Goal: Task Accomplishment & Management: Manage account settings

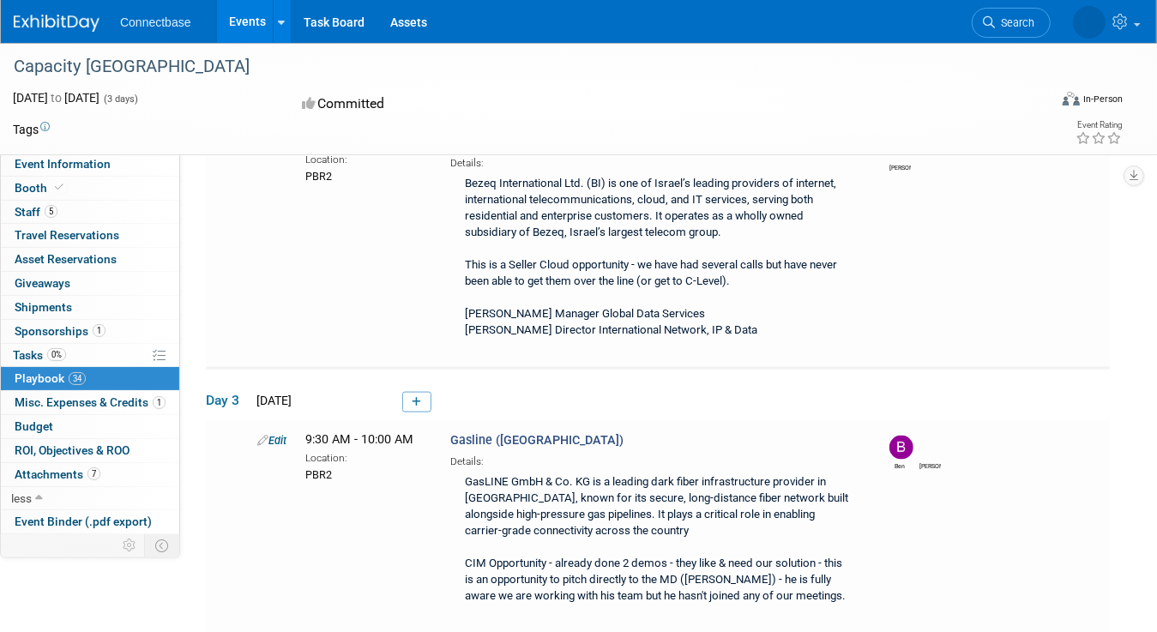
scroll to position [5321, 0]
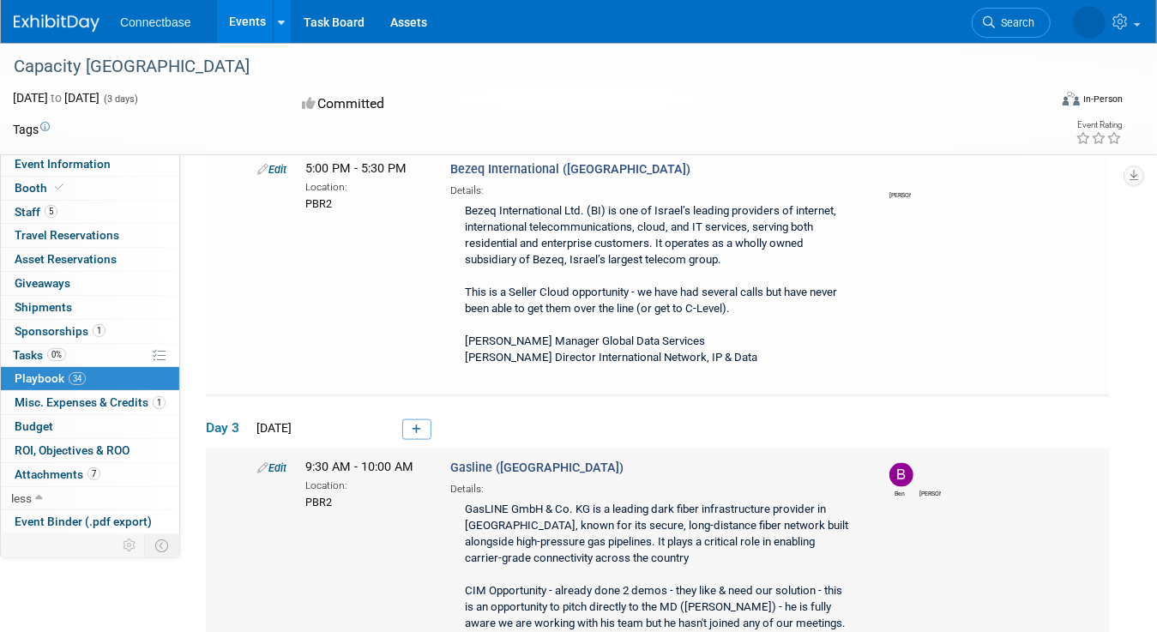
click at [271, 462] on link "Edit" at bounding box center [271, 468] width 29 height 13
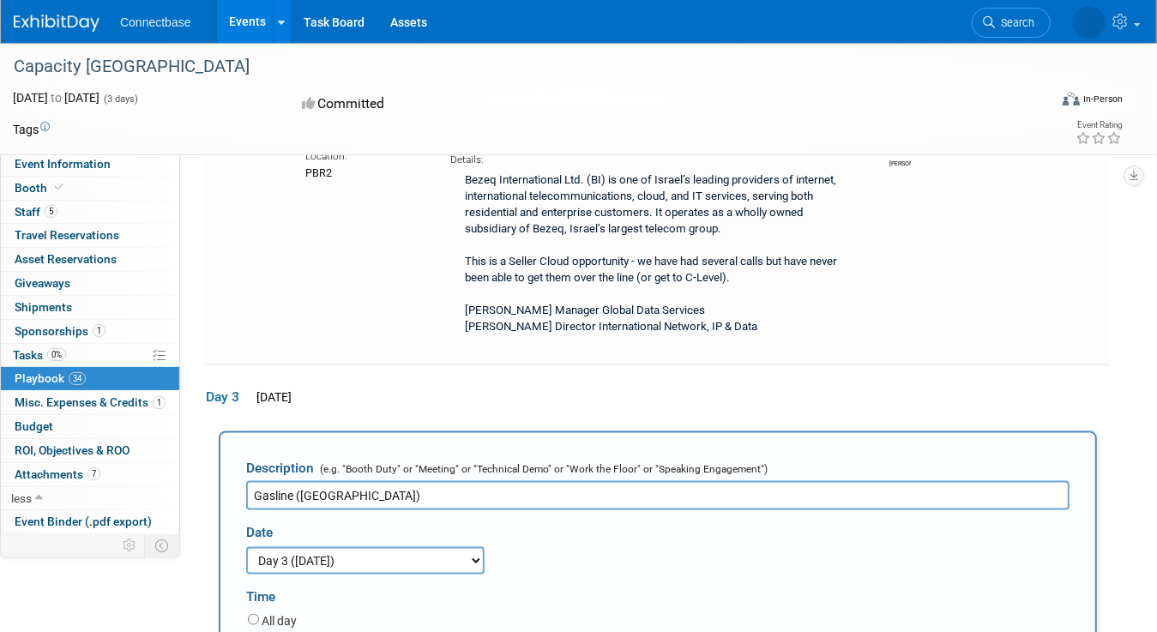
scroll to position [5435, 0]
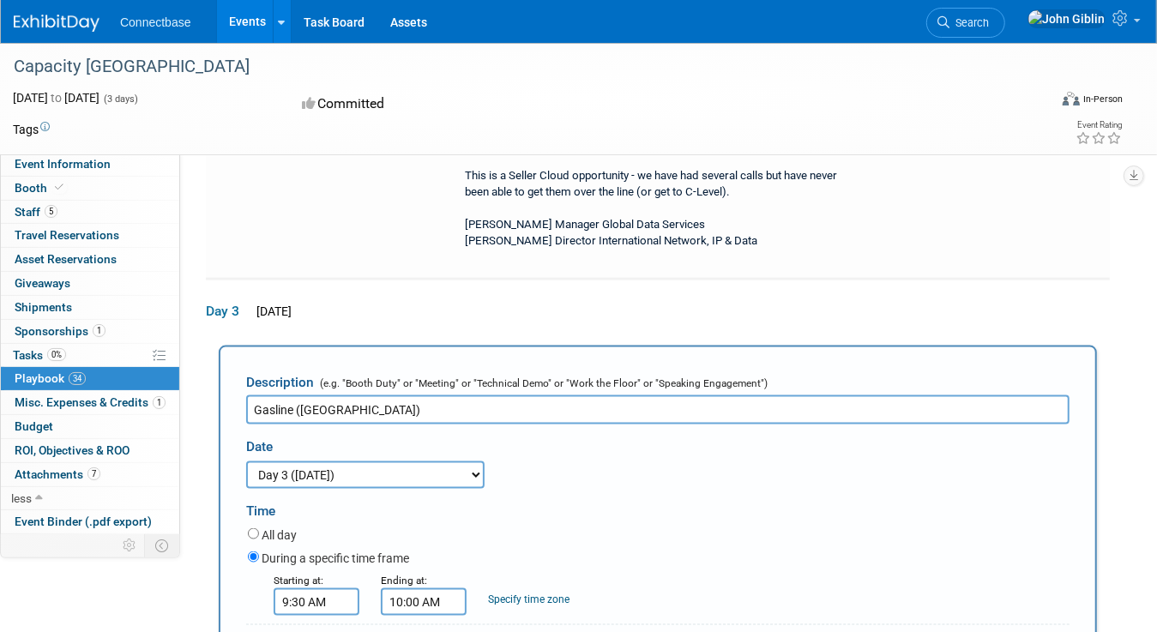
click at [298, 589] on input "9:30 AM" at bounding box center [317, 602] width 86 height 27
click at [307, 629] on span at bounding box center [314, 644] width 30 height 30
type input "8:30 AM"
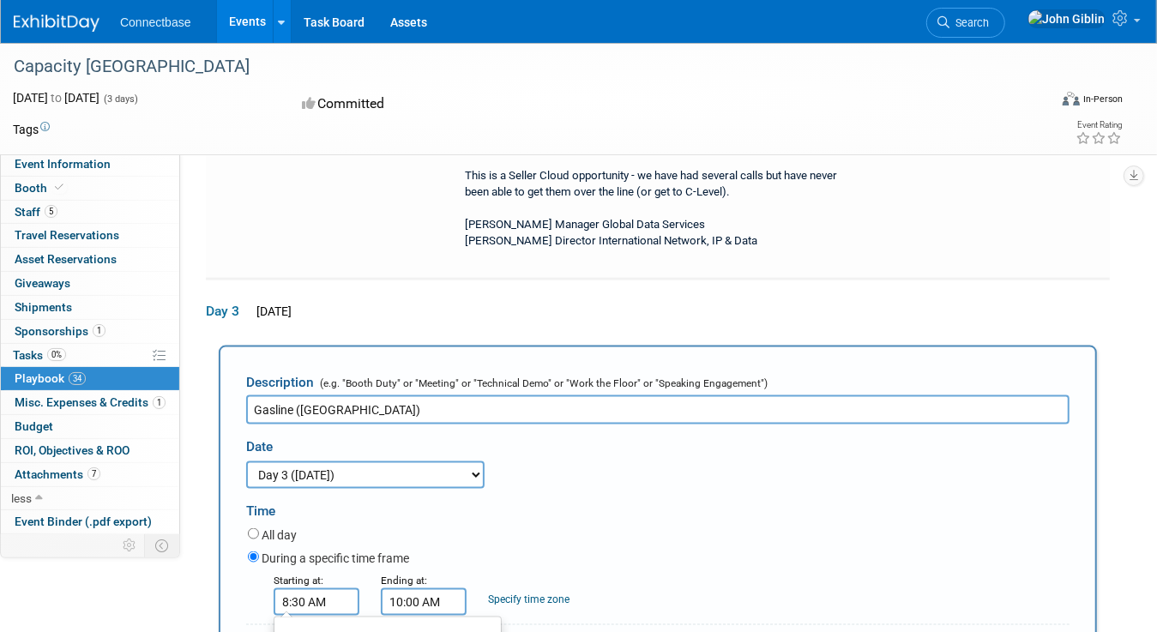
click at [419, 589] on input "10:00 AM" at bounding box center [424, 602] width 86 height 27
type input "9:00 AM"
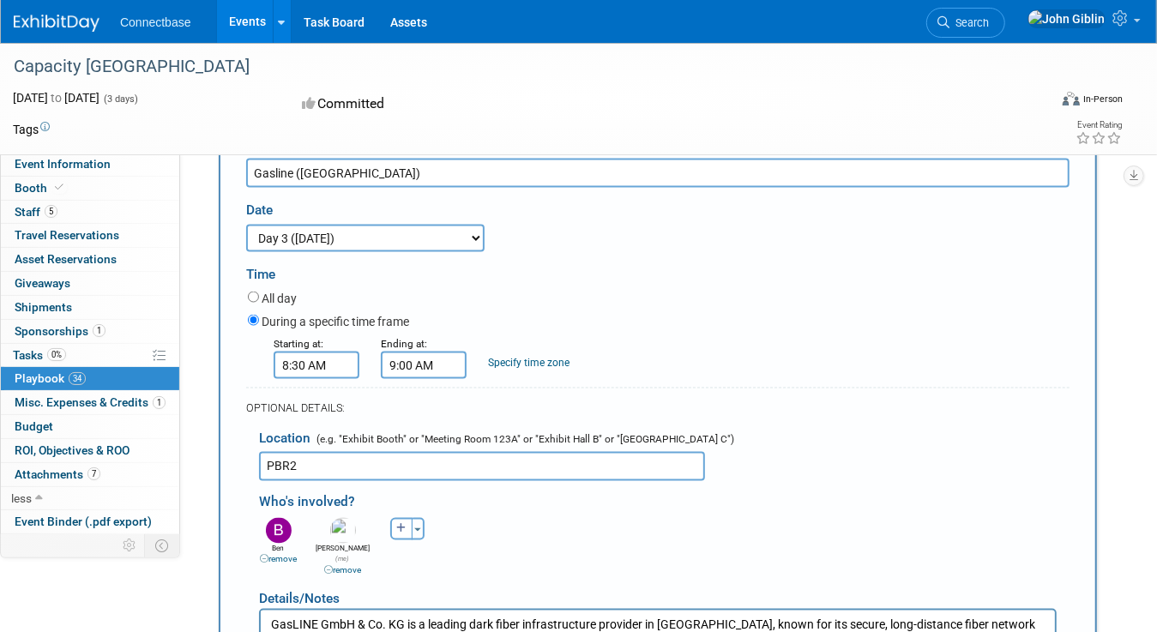
scroll to position [5778, 0]
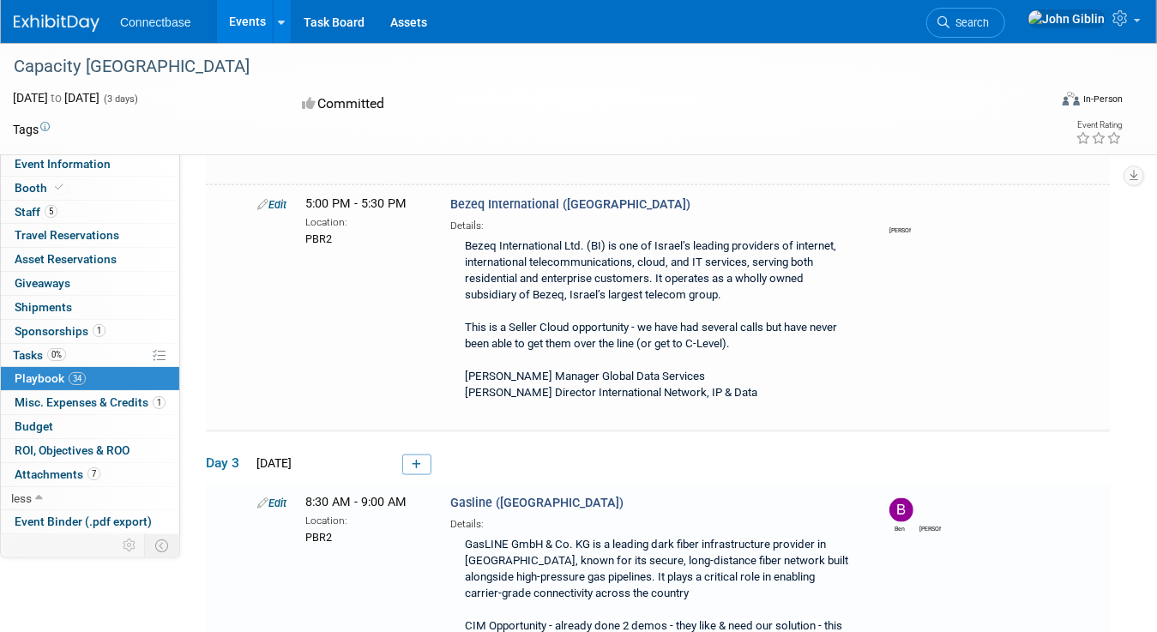
scroll to position [5332, 0]
